Goal: Task Accomplishment & Management: Complete application form

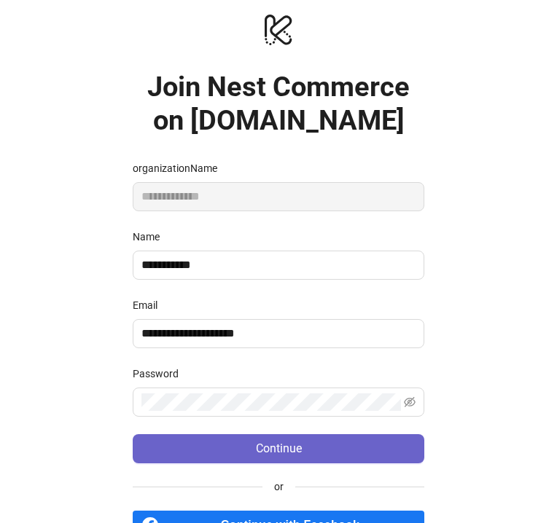
click at [375, 447] on button "Continue" at bounding box center [279, 448] width 292 height 29
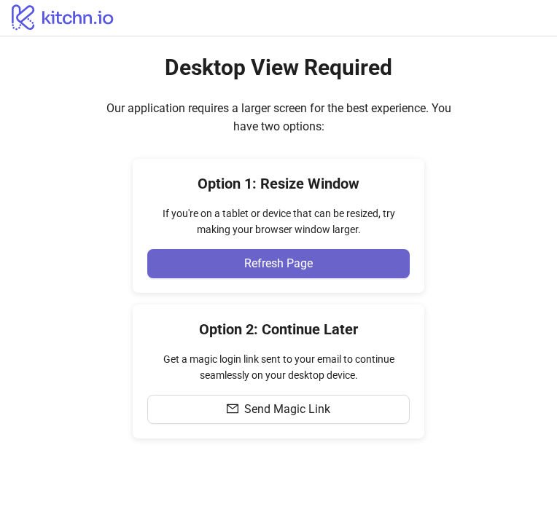
click at [312, 273] on button "Refresh Page" at bounding box center [278, 263] width 262 height 29
click at [317, 270] on button "Refresh Page" at bounding box center [278, 263] width 262 height 29
click at [311, 265] on span "Refresh Page" at bounding box center [278, 263] width 69 height 13
